Goal: Answer question/provide support

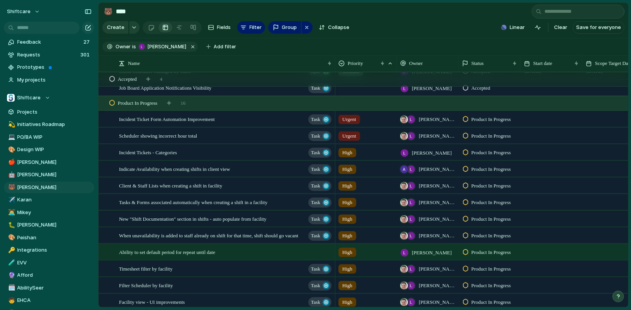
scroll to position [395, 0]
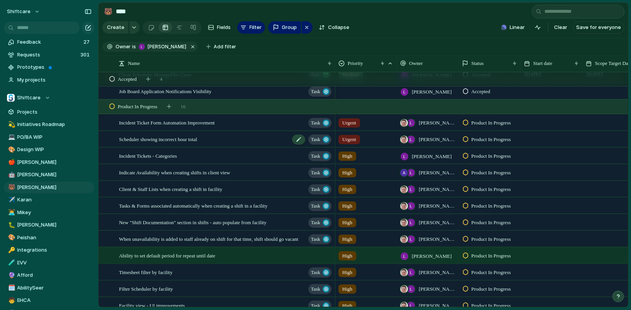
click at [215, 135] on div "Scheduler showing incorrect hour total Task" at bounding box center [226, 139] width 214 height 16
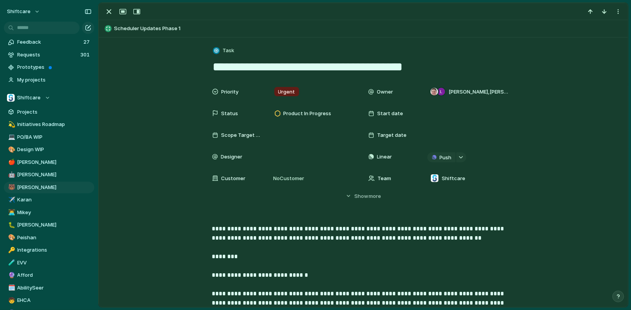
scroll to position [194, 0]
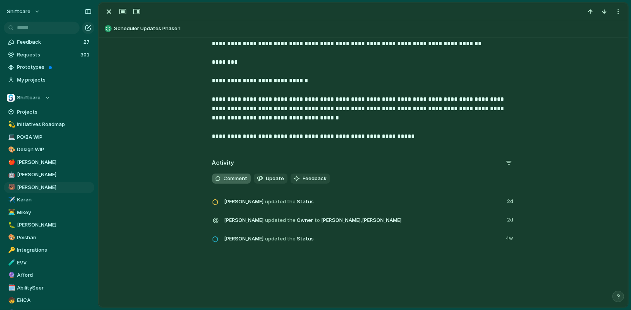
click at [234, 180] on span "Comment" at bounding box center [236, 179] width 24 height 8
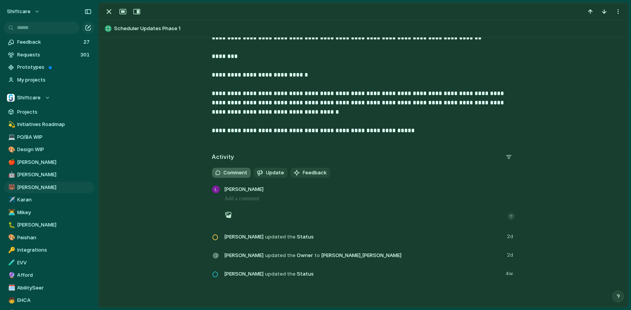
scroll to position [201, 0]
click at [227, 215] on div "button" at bounding box center [228, 214] width 6 height 6
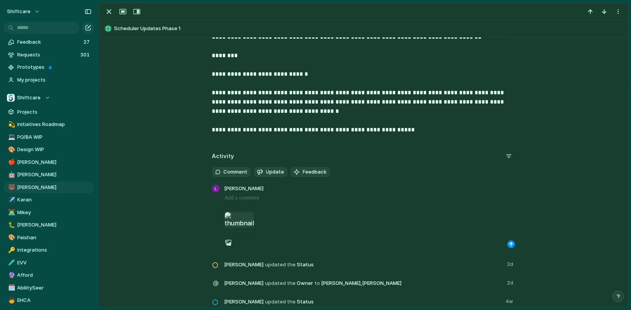
click at [282, 200] on p at bounding box center [370, 197] width 291 height 9
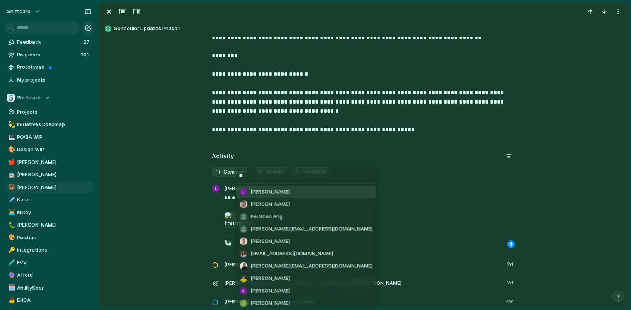
type input "***"
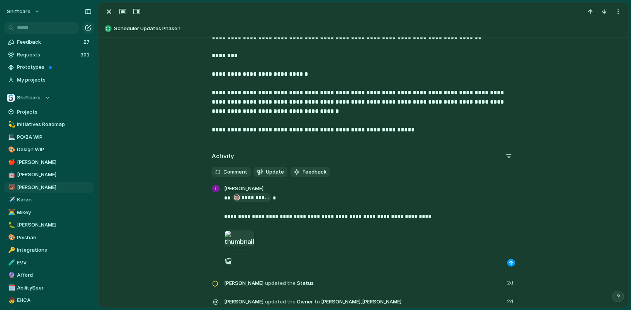
click at [510, 261] on div "button" at bounding box center [511, 263] width 5 height 5
